Goal: Task Accomplishment & Management: Manage account settings

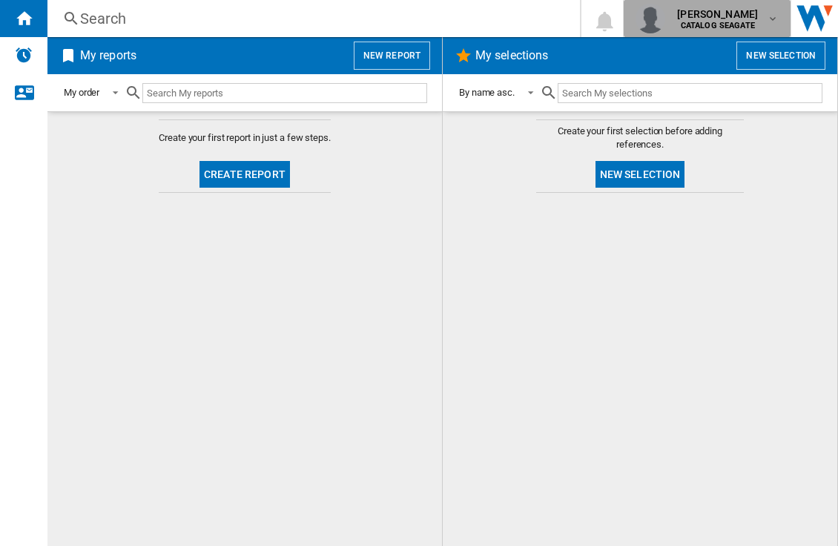
click at [762, 17] on div "[PERSON_NAME] CATALOG [GEOGRAPHIC_DATA]" at bounding box center [719, 19] width 96 height 24
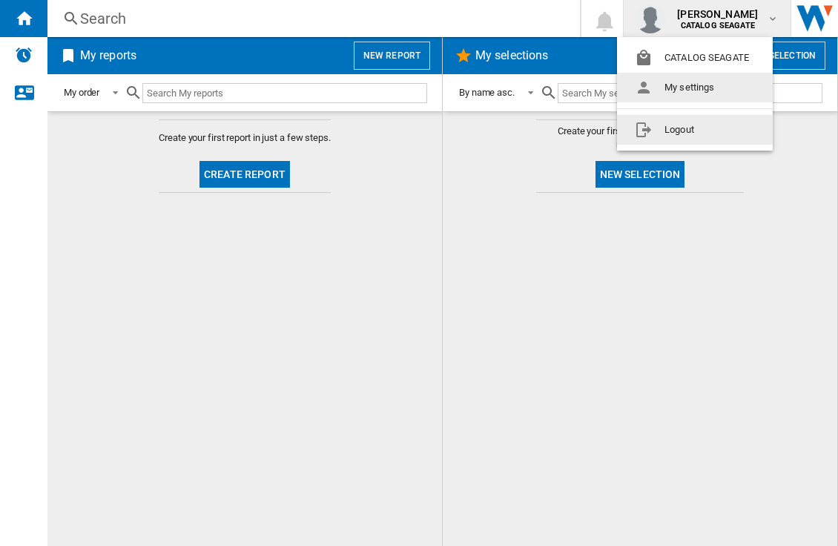
click at [737, 115] on md-menu-content "CATALOG SEAGATE My settings Logout" at bounding box center [695, 93] width 156 height 113
click at [737, 116] on button "Logout" at bounding box center [695, 130] width 156 height 30
